Goal: Task Accomplishment & Management: Manage account settings

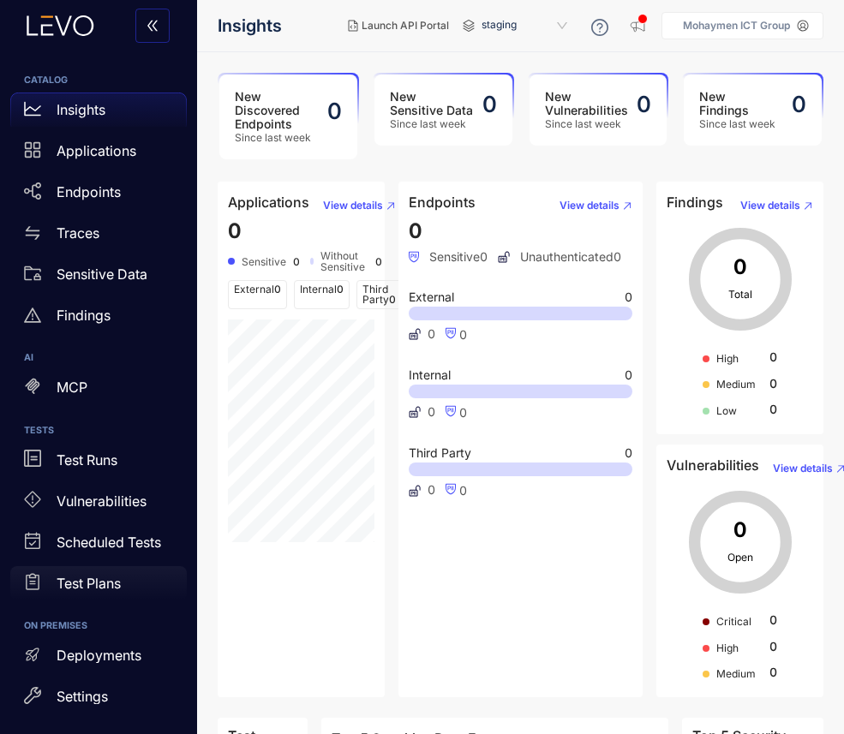
scroll to position [151, 0]
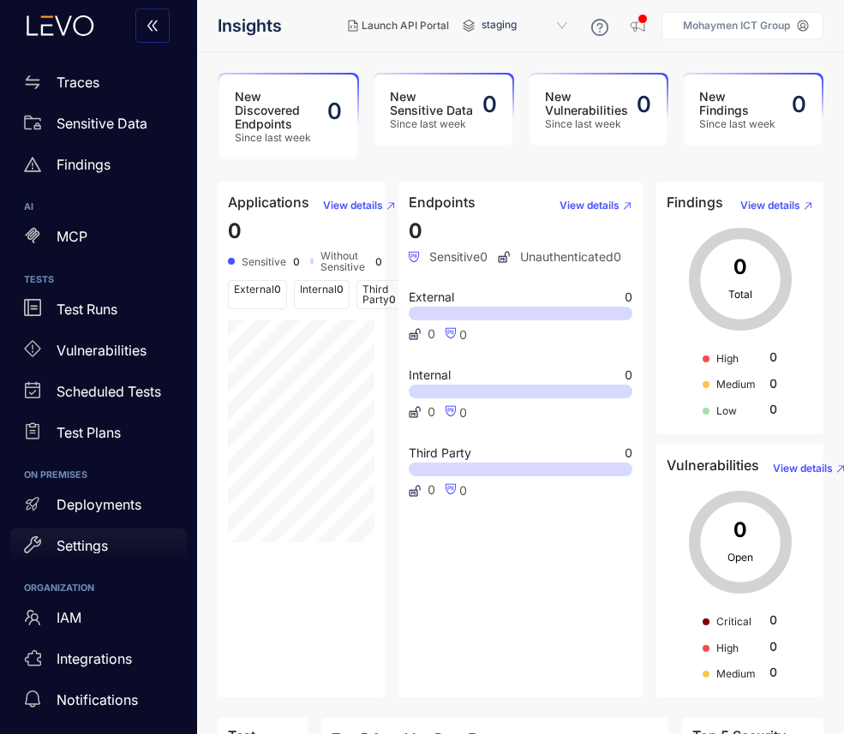
click at [79, 544] on p "Settings" at bounding box center [82, 545] width 51 height 15
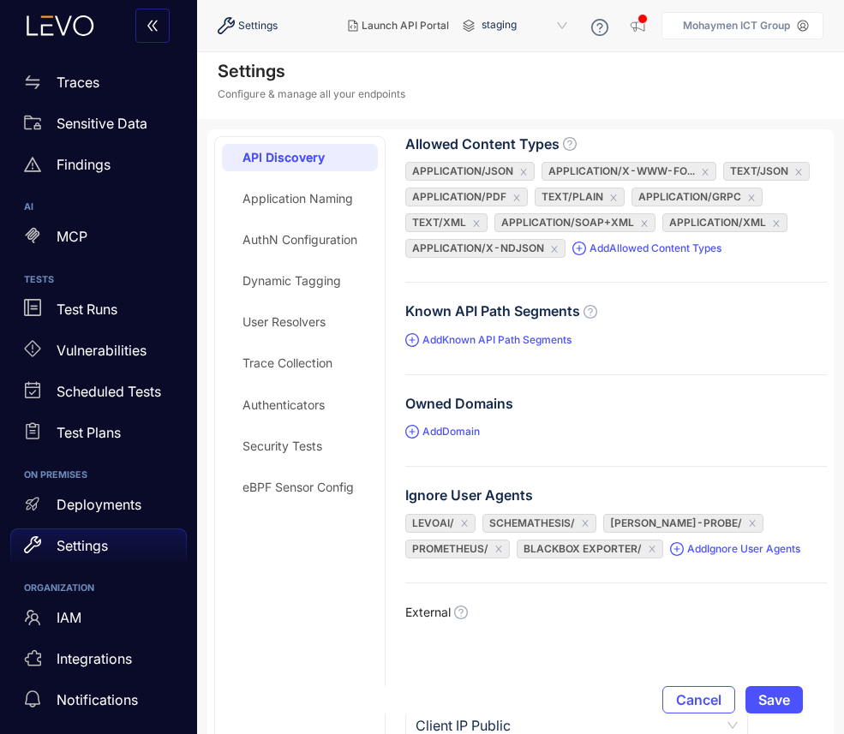
click at [288, 449] on div "Security Tests" at bounding box center [282, 446] width 80 height 14
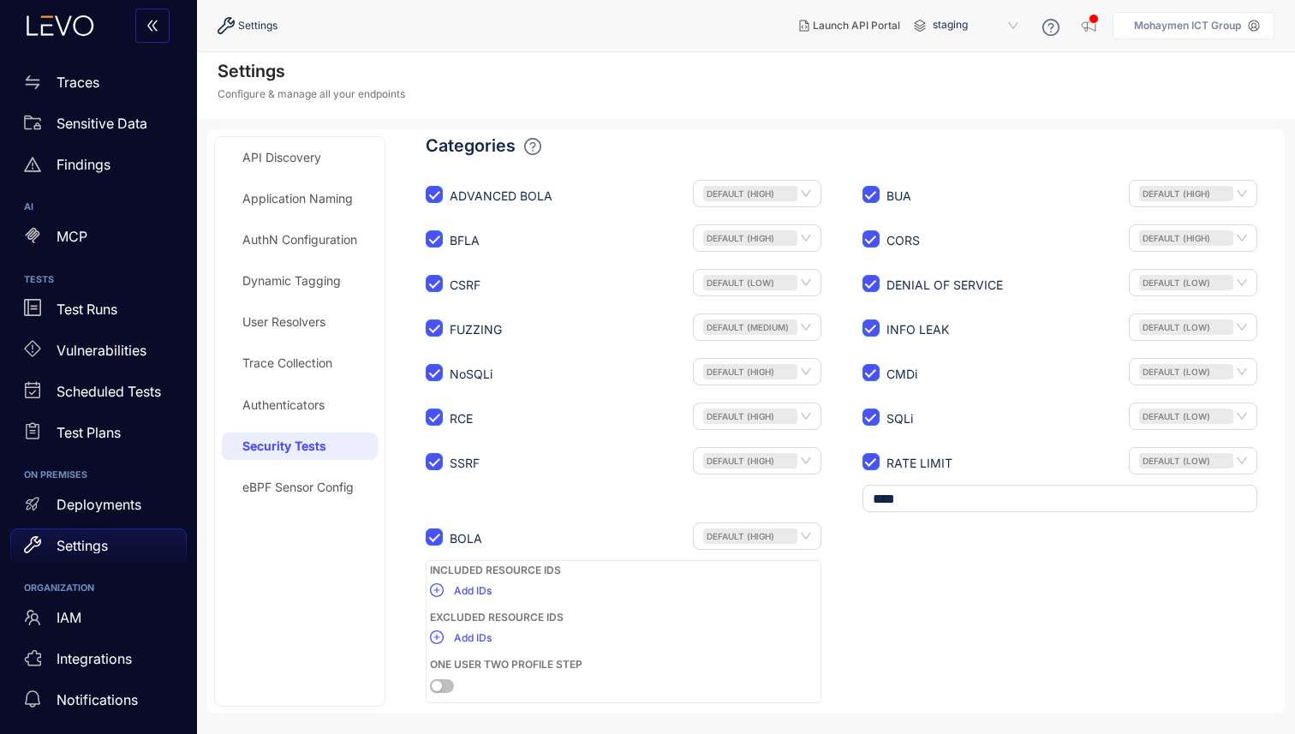
click at [843, 608] on form "ADVANCED BOLA Default (High) BUA Default (High) BFLA Default (High) CORS Defaul…" at bounding box center [841, 441] width 873 height 530
click at [682, 92] on div "Settings Configure & manage all your endpoints" at bounding box center [746, 85] width 1098 height 67
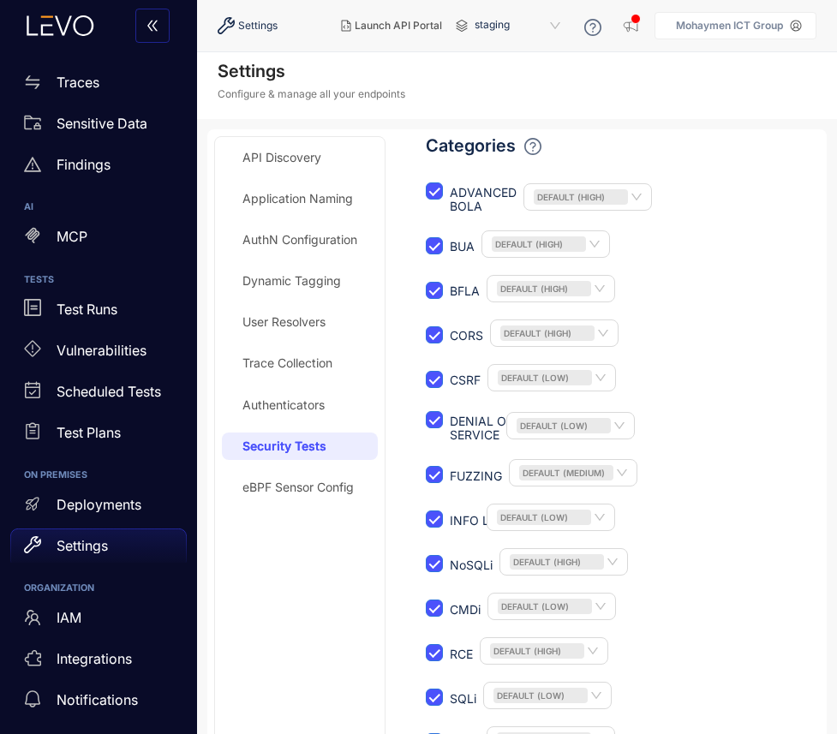
click at [294, 517] on div "API Discovery Application Naming AuthN Configuration Dynamic Tagging User Resol…" at bounding box center [300, 587] width 156 height 886
click at [315, 494] on div "eBPF Sensor Config" at bounding box center [300, 487] width 156 height 27
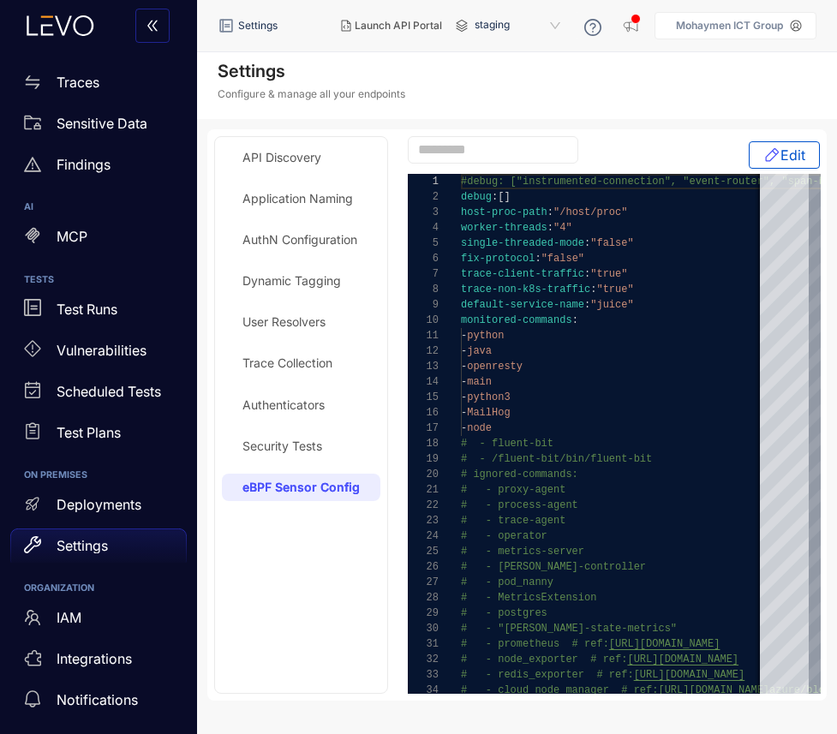
click at [282, 448] on div "Security Tests" at bounding box center [282, 446] width 80 height 14
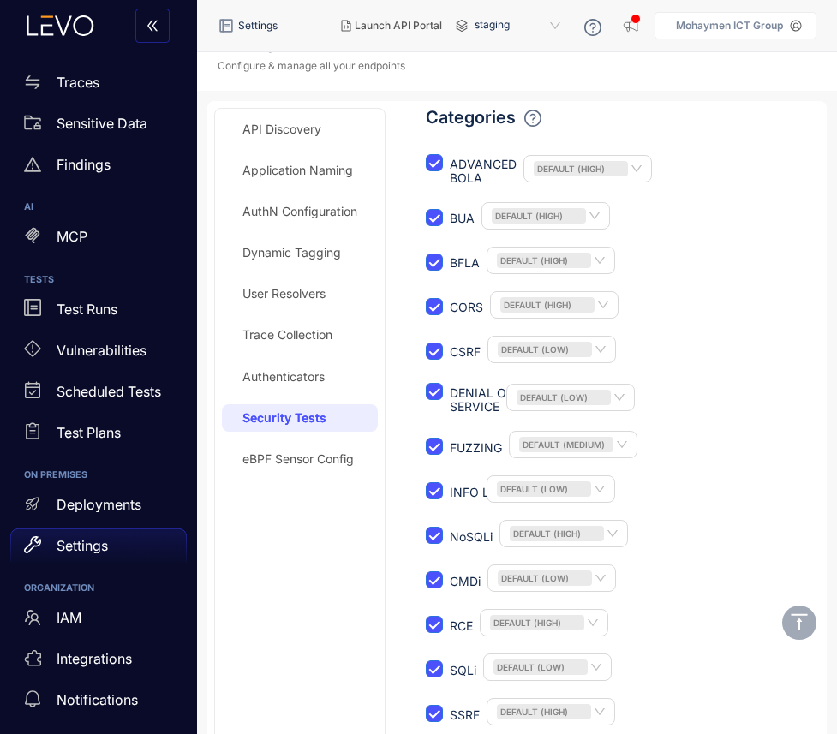
scroll to position [319, 0]
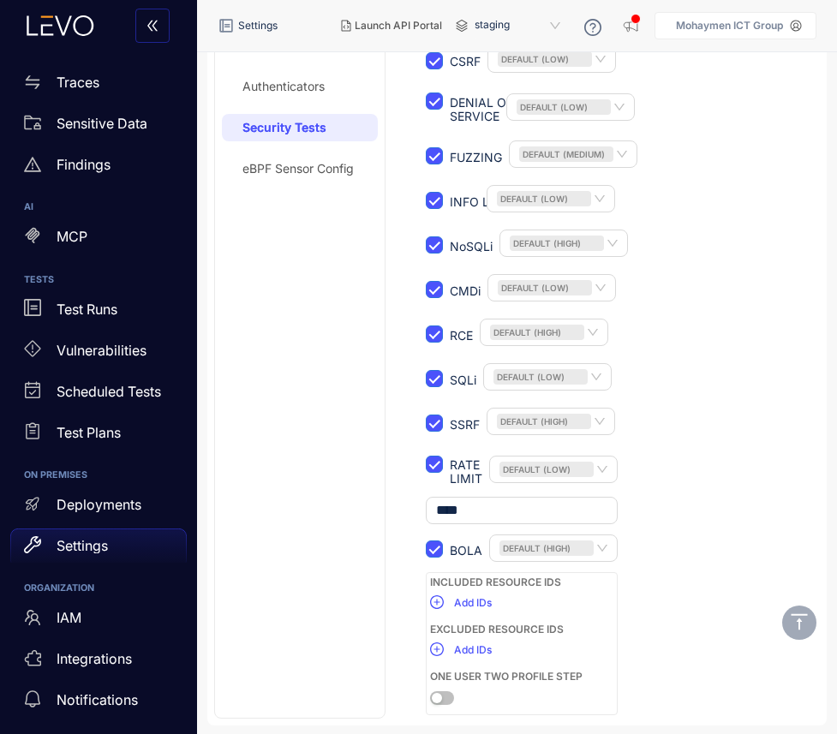
click at [701, 367] on form "ADVANCED BOLA Default (High) BUA Default (High) BFLA Default (High) CORS Defaul…" at bounding box center [612, 288] width 415 height 861
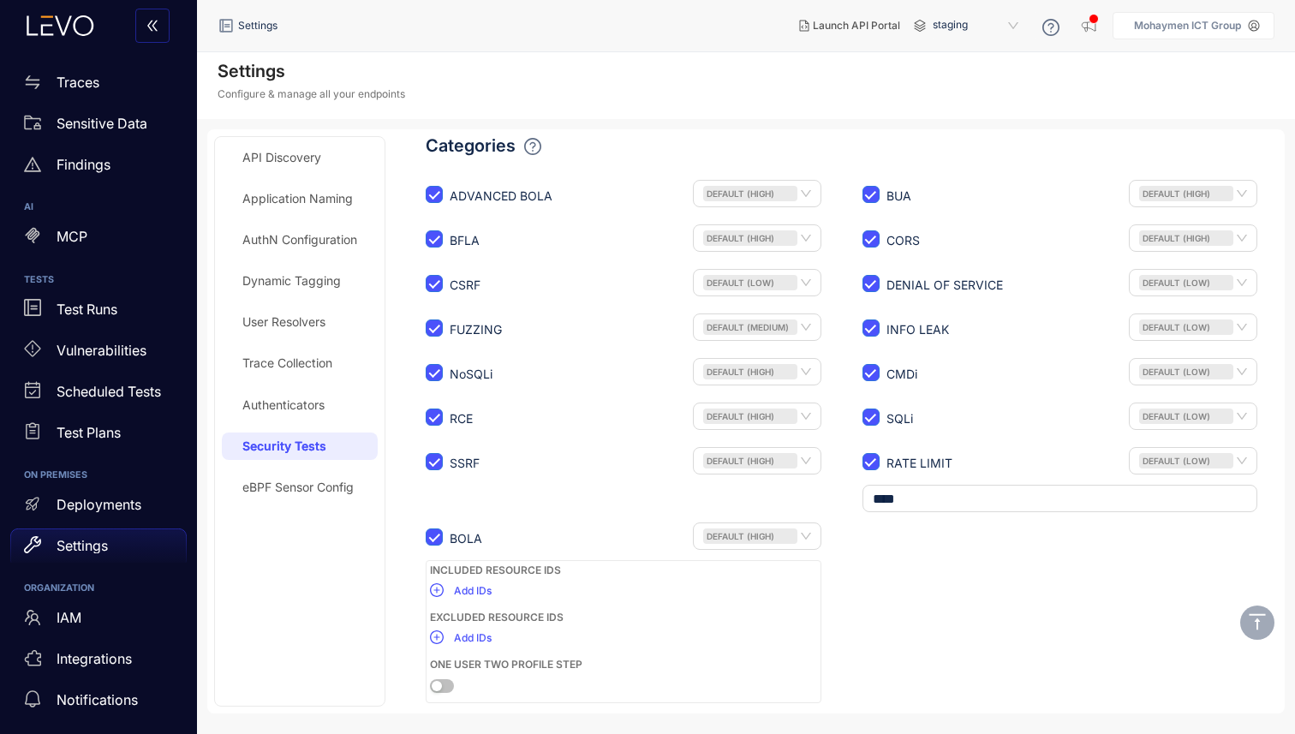
scroll to position [0, 0]
